Goal: Transaction & Acquisition: Purchase product/service

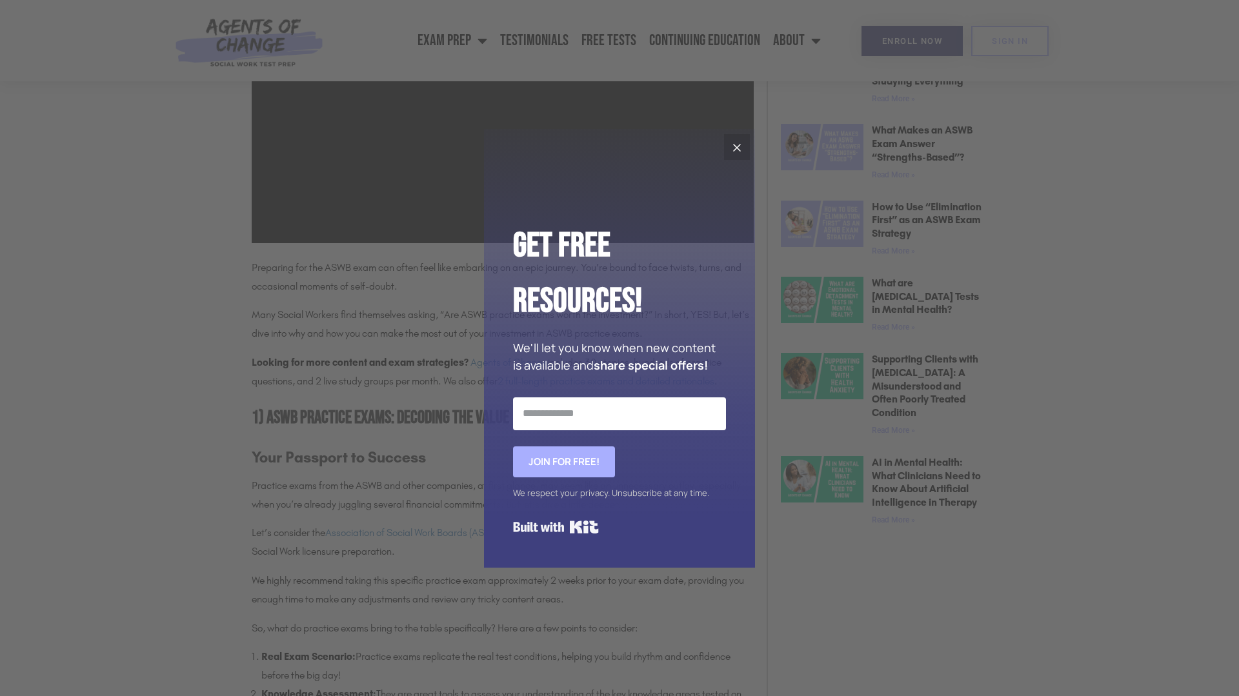
scroll to position [831, 0]
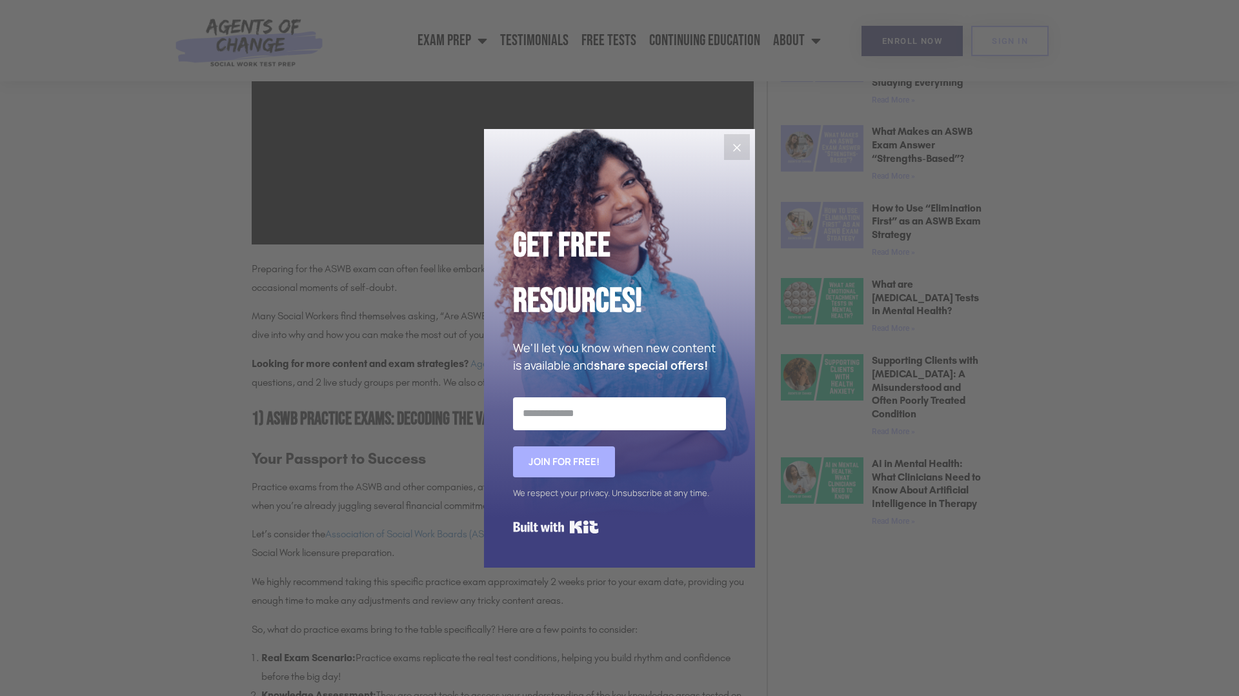
click at [736, 147] on icon "Close" at bounding box center [737, 148] width 8 height 8
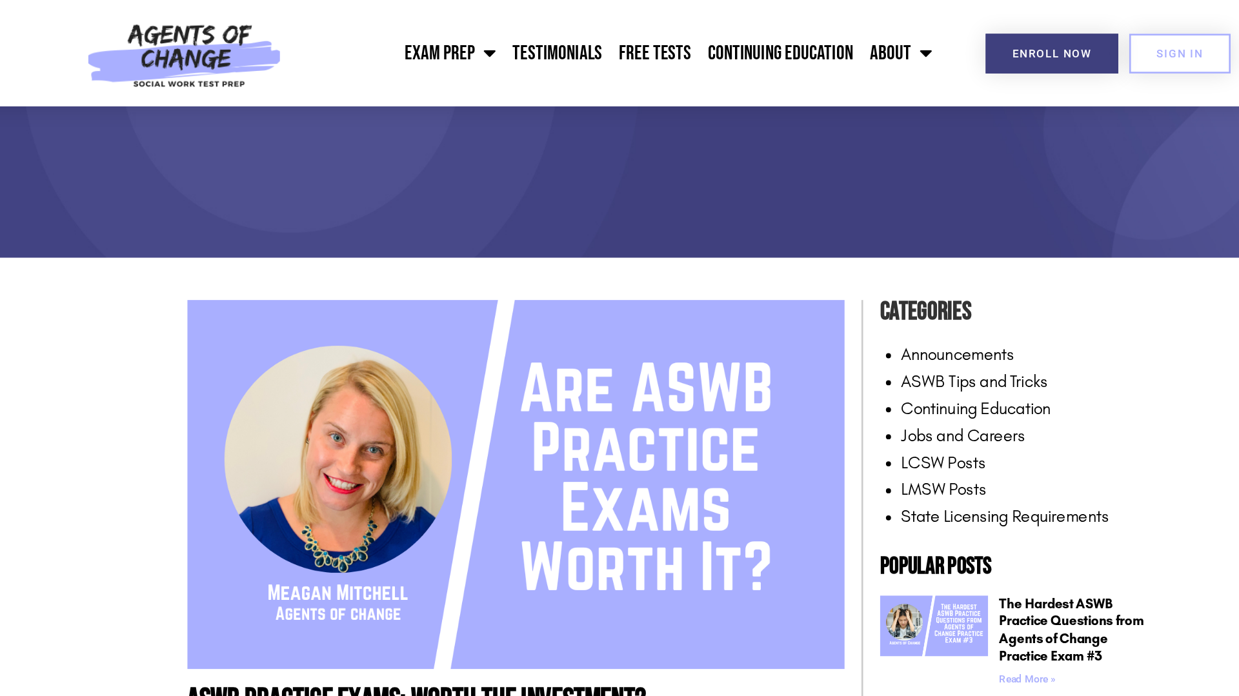
scroll to position [0, 0]
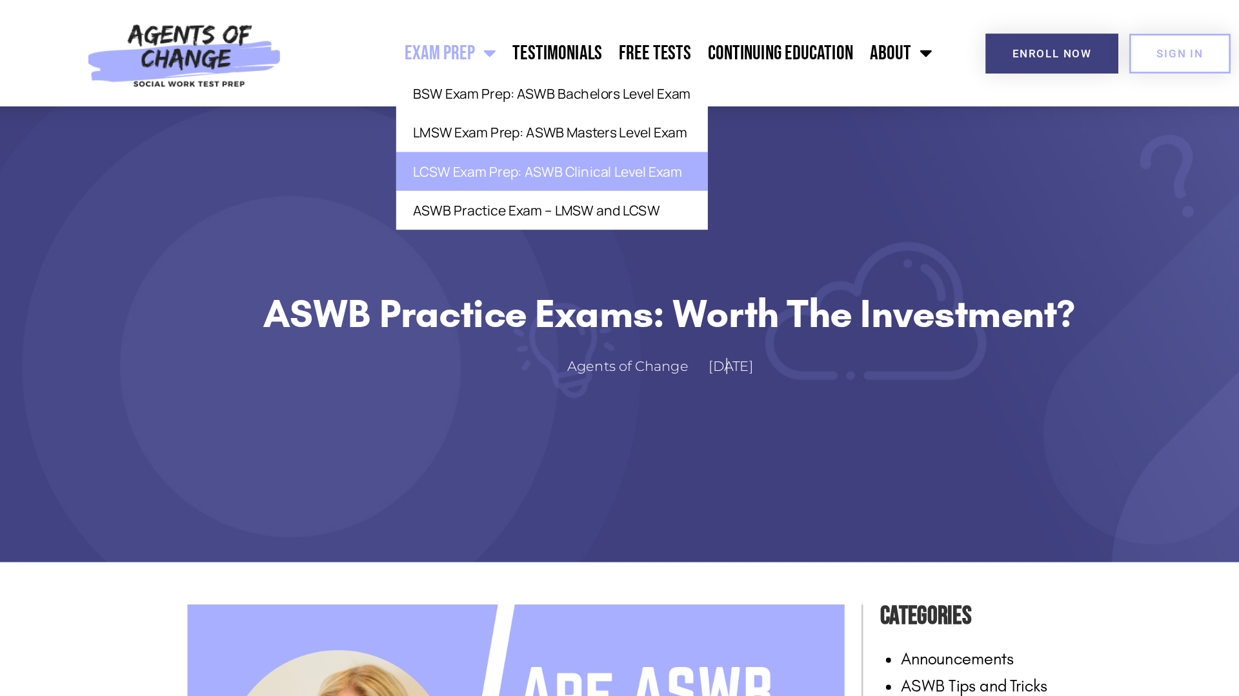
click at [481, 125] on link "LCSW Exam Prep: ASWB Clinical Level Exam" at bounding box center [530, 131] width 238 height 30
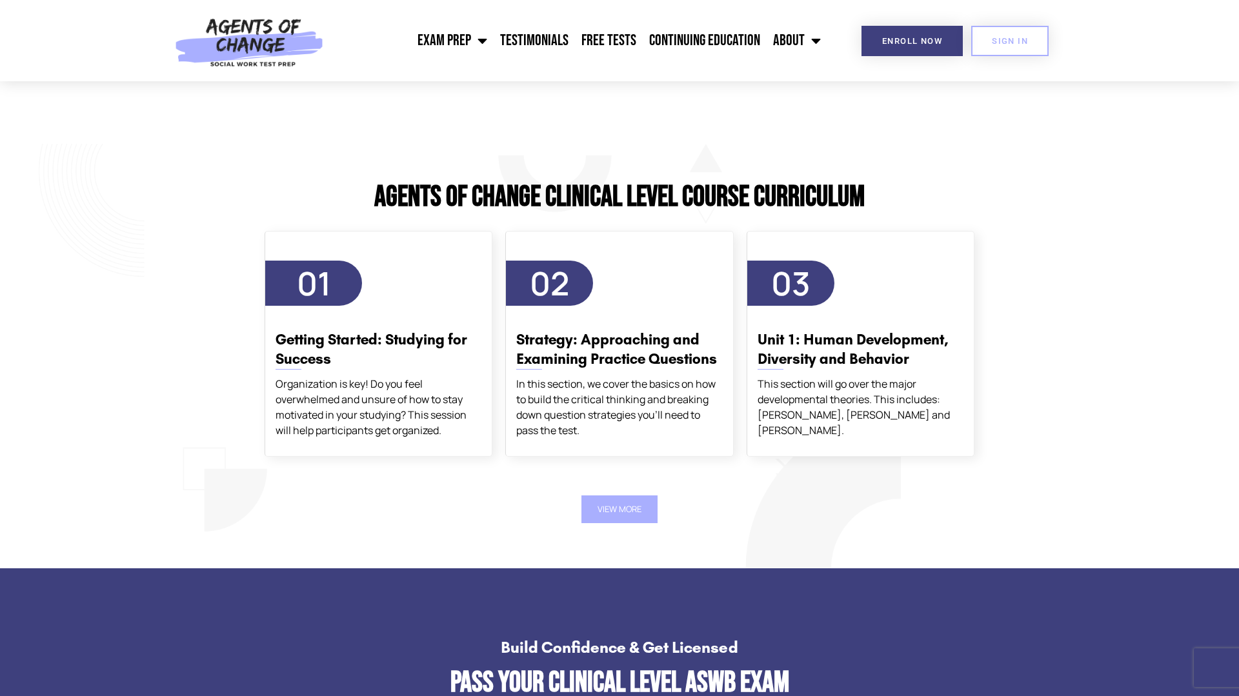
scroll to position [2102, 0]
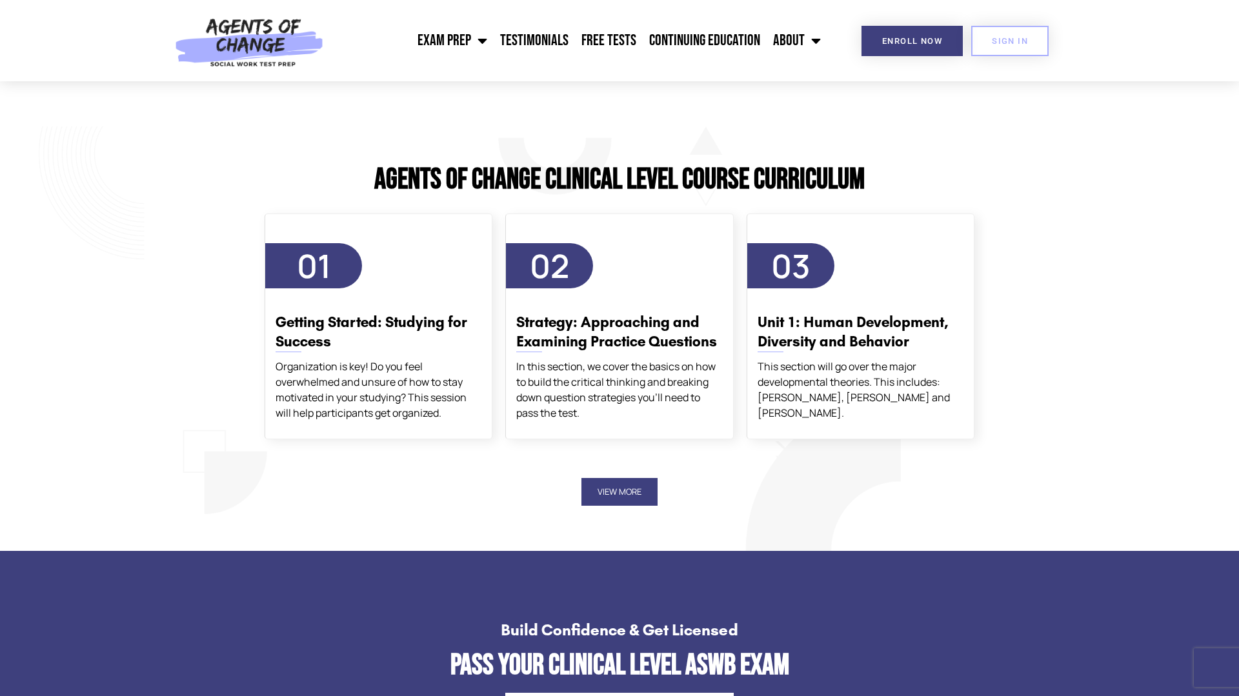
click at [636, 488] on button "View More" at bounding box center [619, 492] width 76 height 28
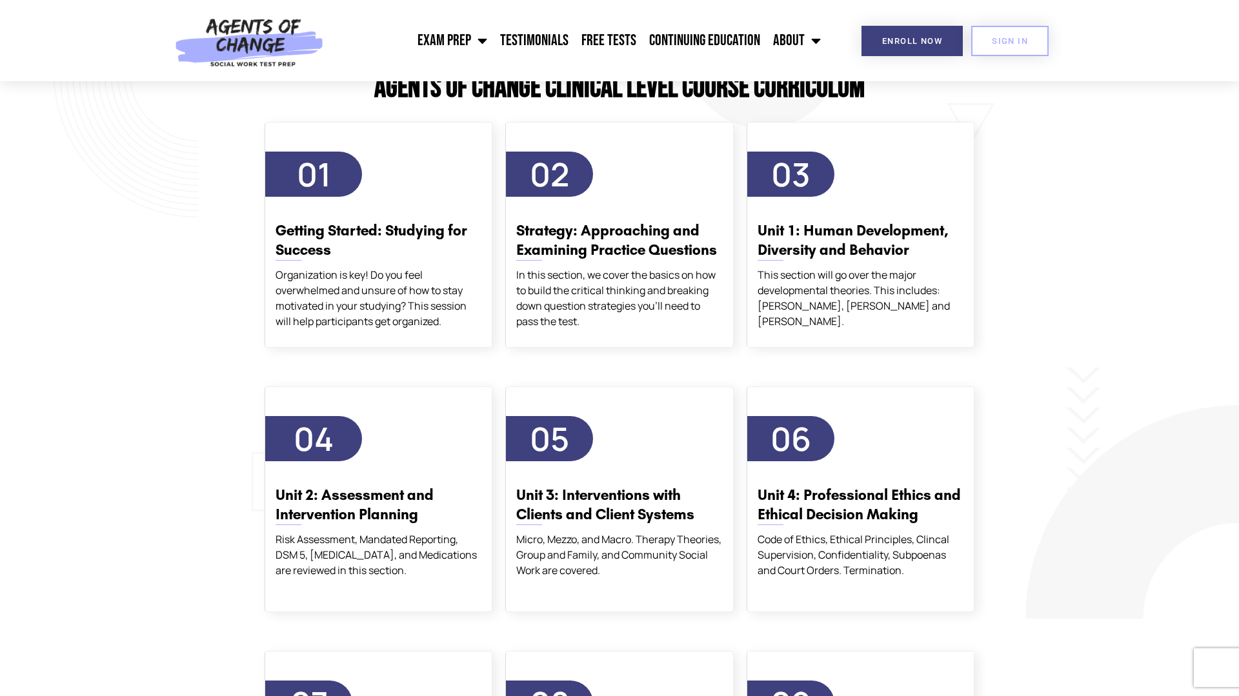
scroll to position [2191, 0]
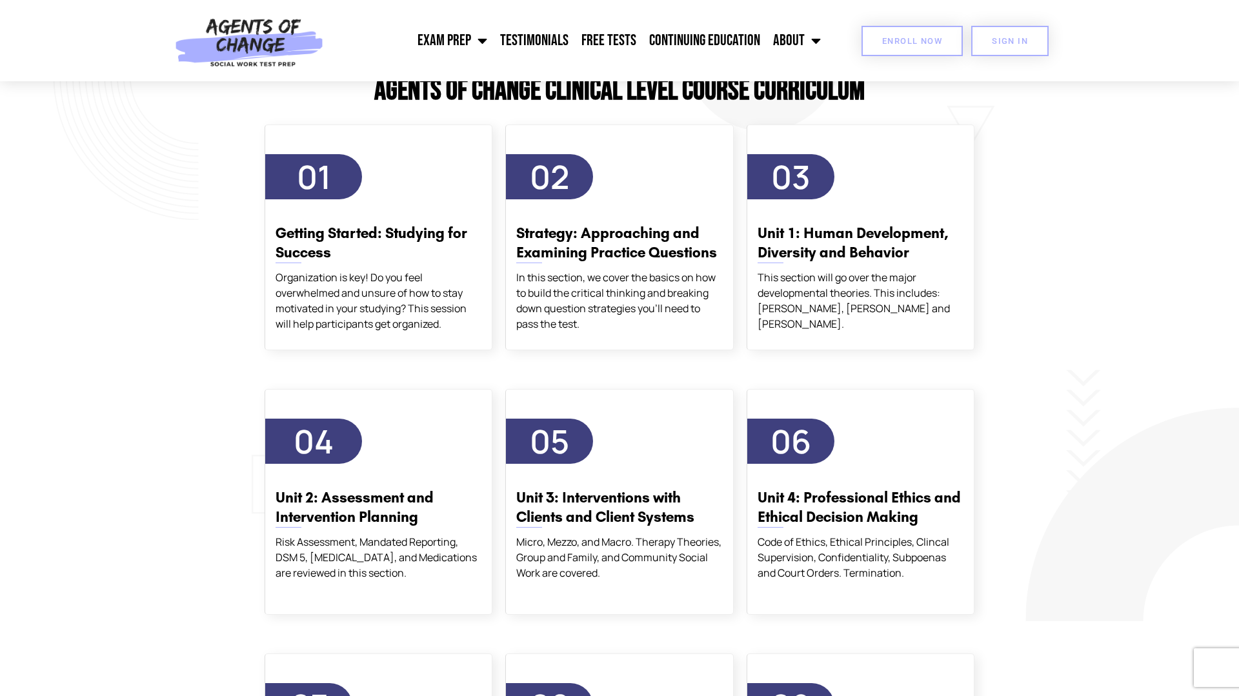
click at [884, 45] on span "Enroll Now" at bounding box center [912, 41] width 60 height 8
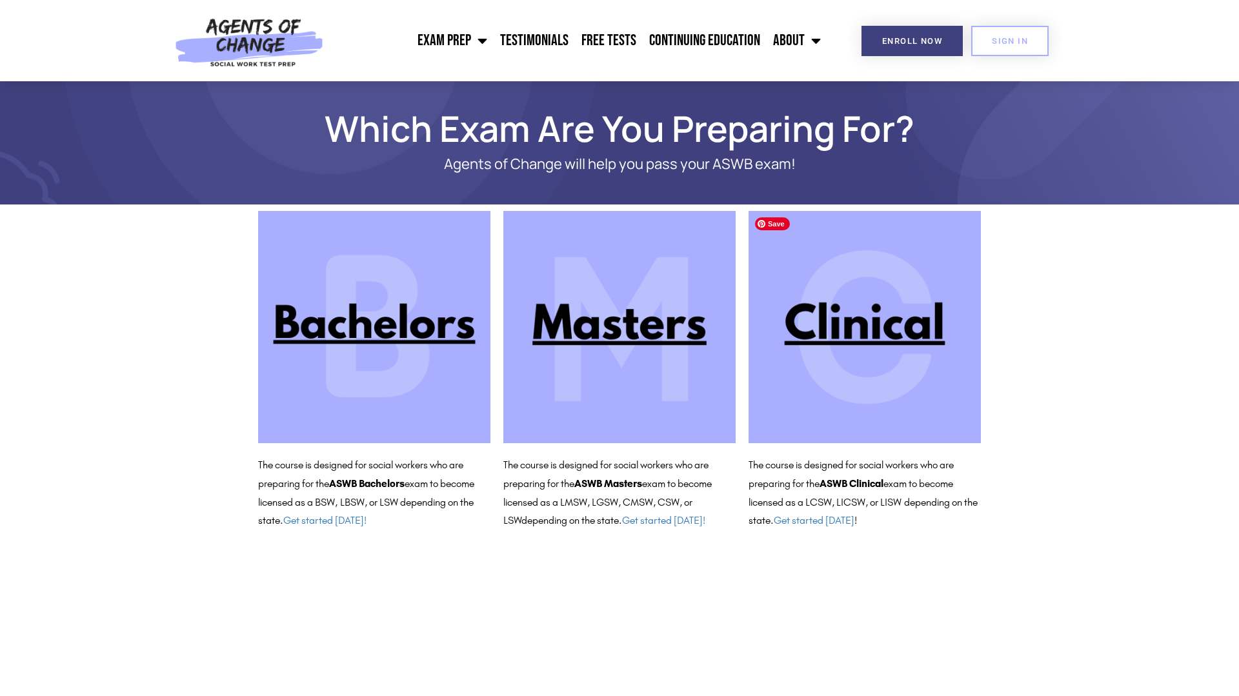
click at [831, 325] on img at bounding box center [865, 327] width 232 height 232
